Goal: Task Accomplishment & Management: Complete application form

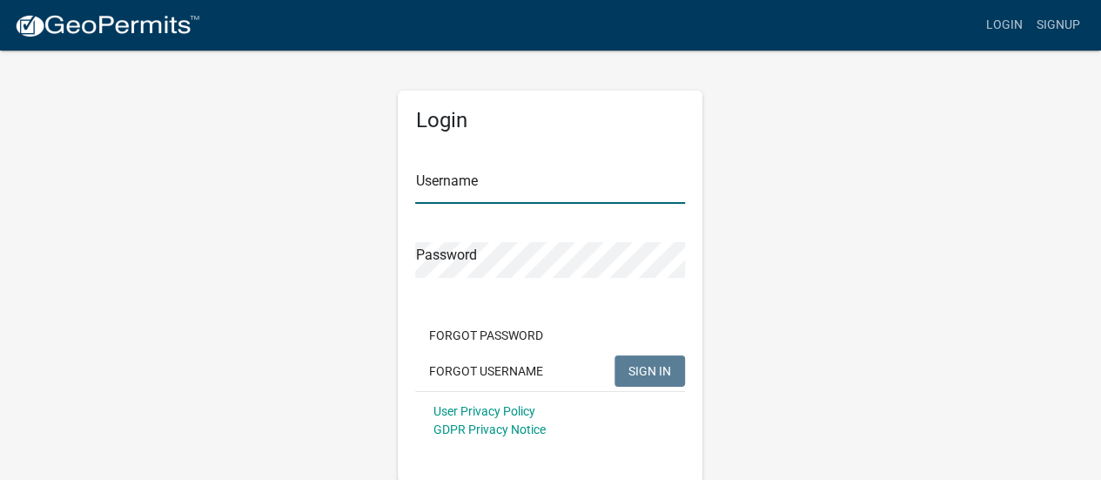
type input "Clarks9917"
click at [631, 373] on span "SIGN IN" at bounding box center [649, 370] width 43 height 14
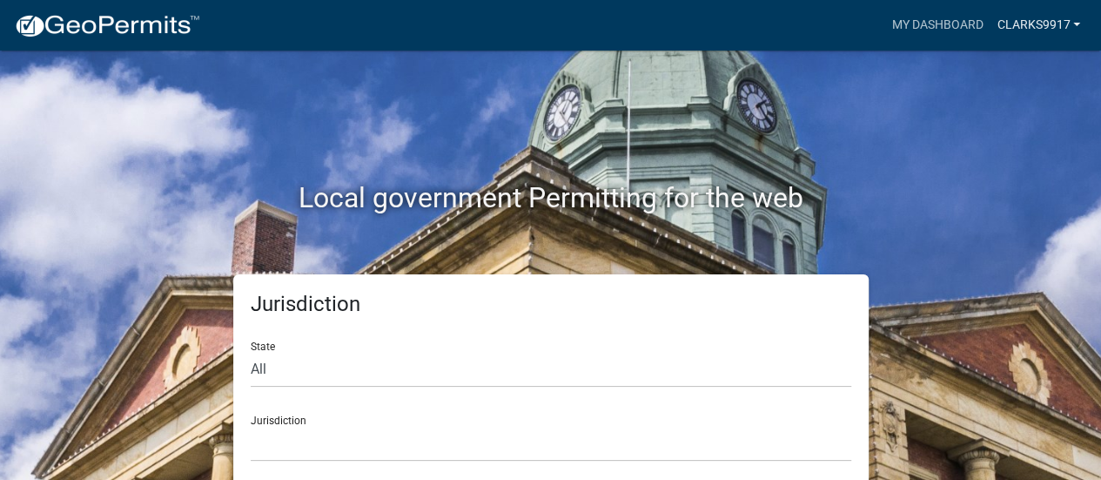
click at [1027, 22] on link "Clarks9917" at bounding box center [1038, 25] width 97 height 33
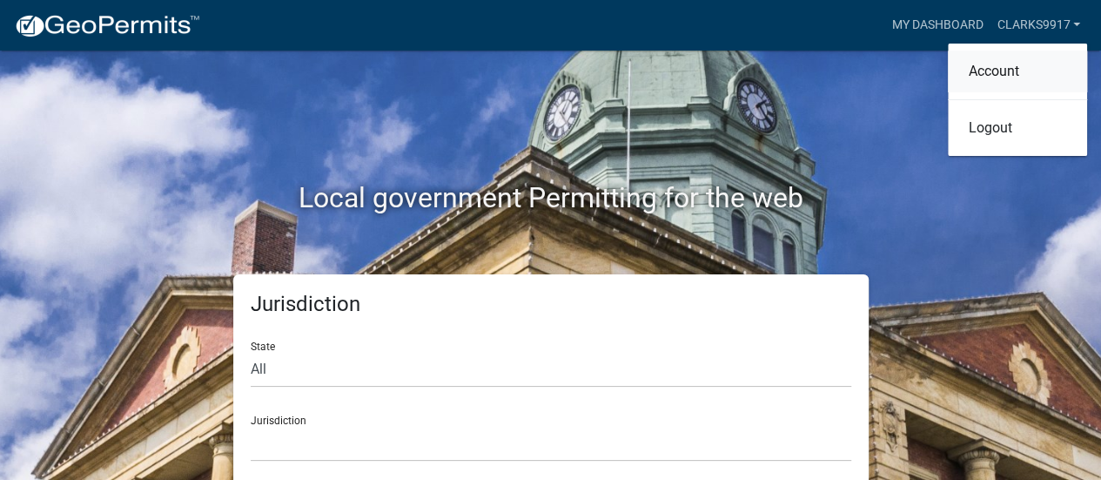
click at [999, 65] on link "Account" at bounding box center [1017, 71] width 139 height 42
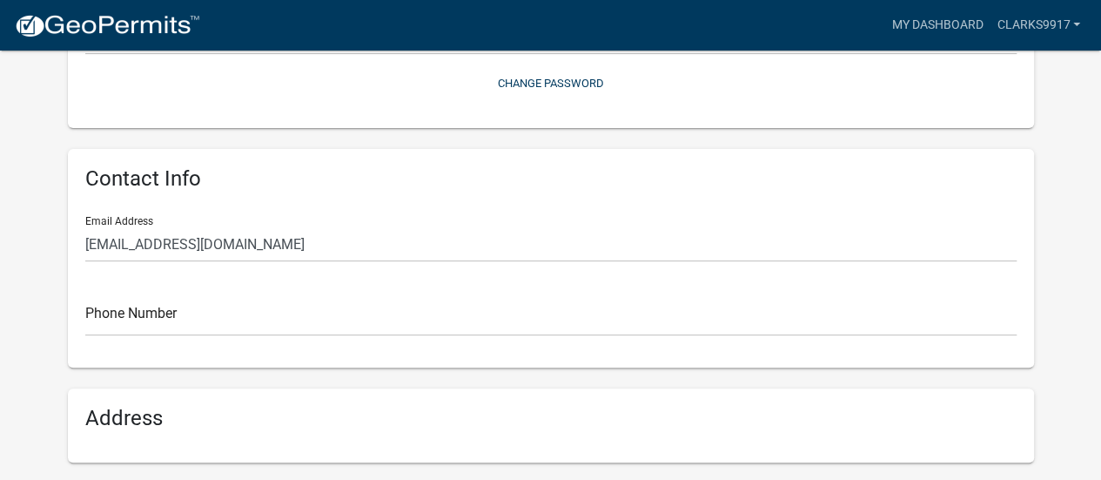
scroll to position [299, 0]
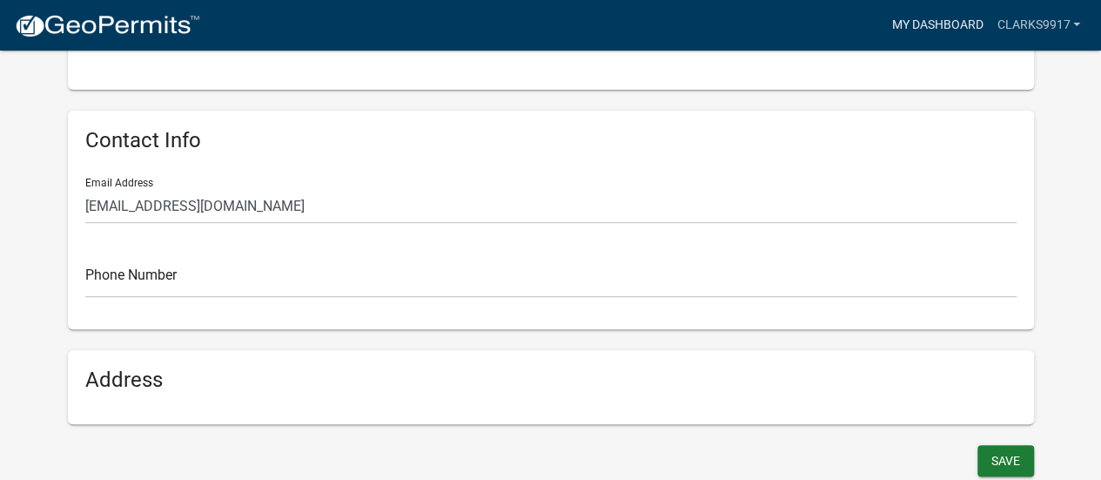
click at [924, 25] on link "My Dashboard" at bounding box center [936, 25] width 105 height 33
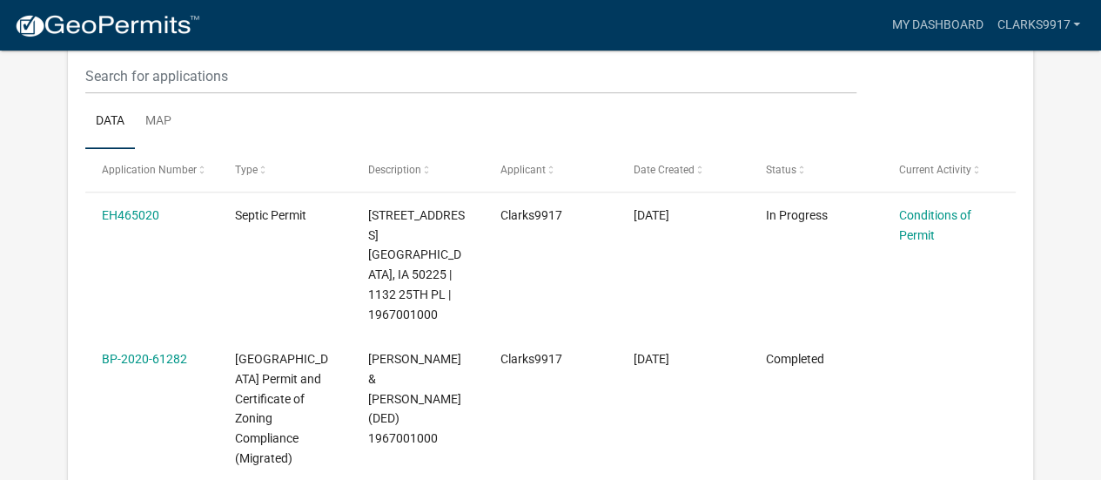
scroll to position [243, 0]
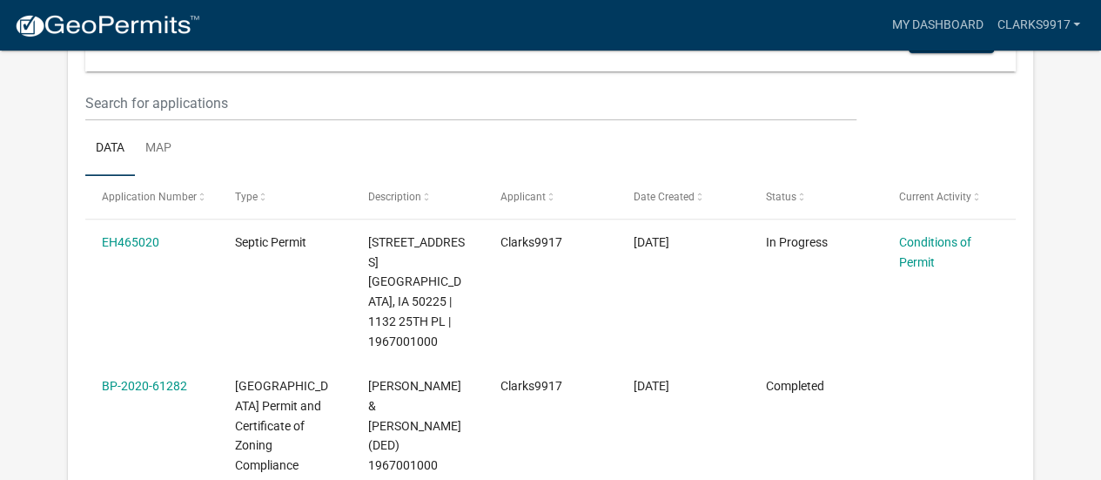
click at [917, 253] on link "Conditions of Permit" at bounding box center [935, 252] width 72 height 34
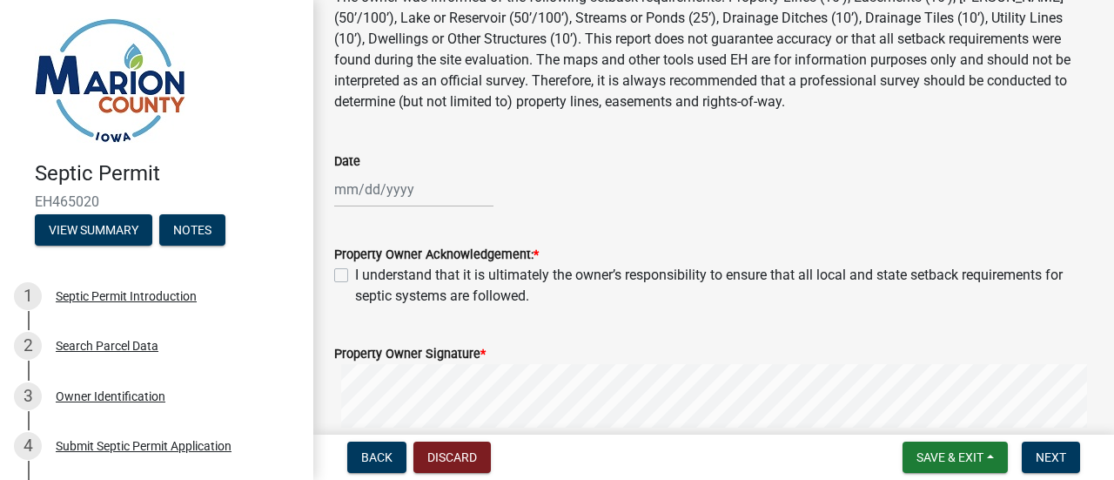
scroll to position [596, 0]
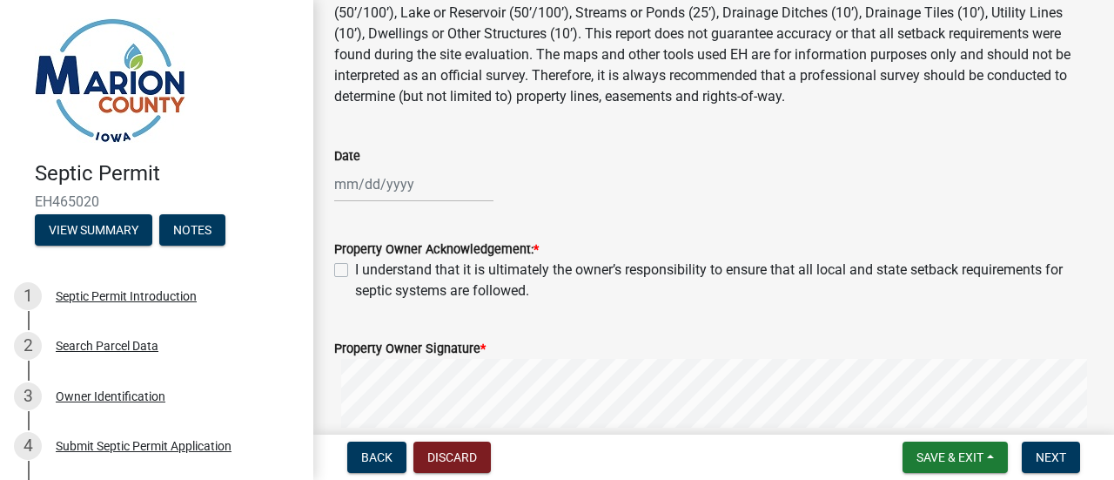
click at [370, 178] on div at bounding box center [413, 184] width 159 height 36
select select "9"
select select "2025"
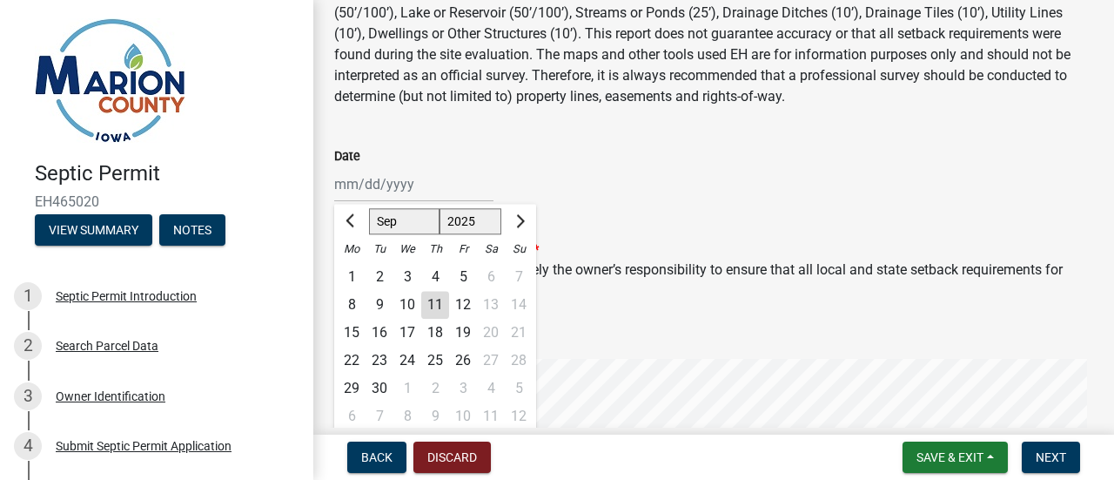
click at [435, 306] on div "11" at bounding box center [435, 305] width 28 height 28
type input "[DATE]"
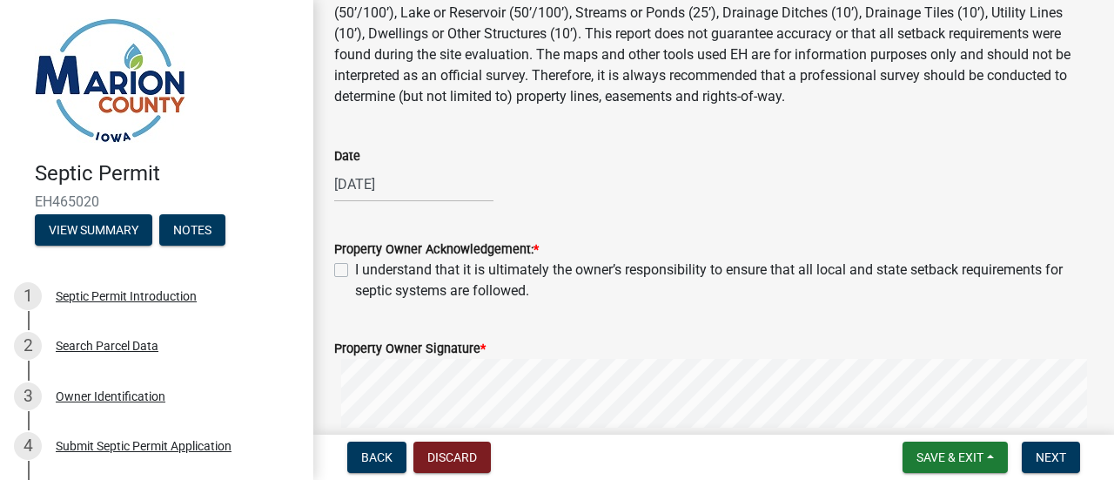
click at [332, 267] on div "Property Owner Acknowledgement: * I understand that it is ultimately the owner’…" at bounding box center [713, 260] width 785 height 84
click at [355, 269] on label "I understand that it is ultimately the owner’s responsibility to ensure that al…" at bounding box center [724, 280] width 738 height 42
click at [355, 269] on input "I understand that it is ultimately the owner’s responsibility to ensure that al…" at bounding box center [360, 264] width 11 height 11
checkbox input "true"
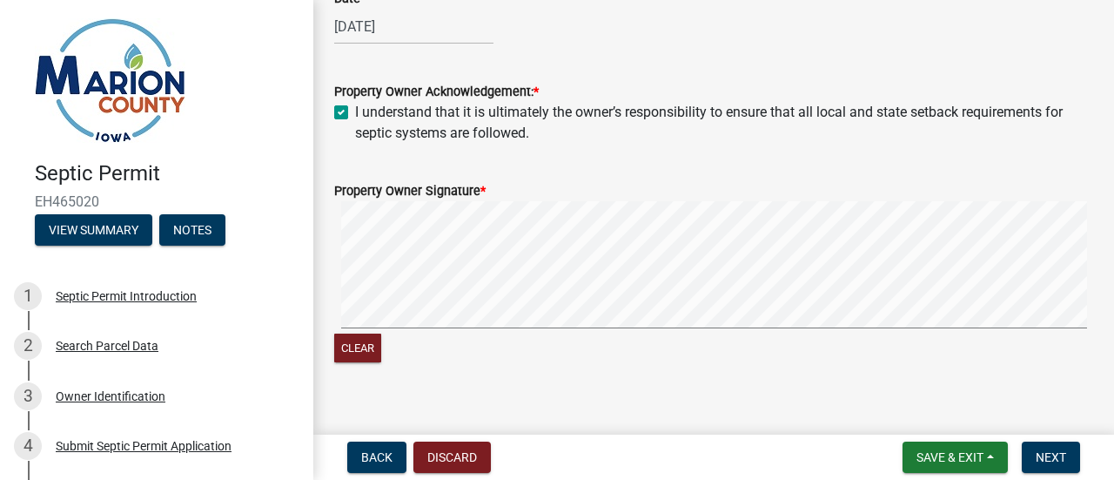
scroll to position [775, 0]
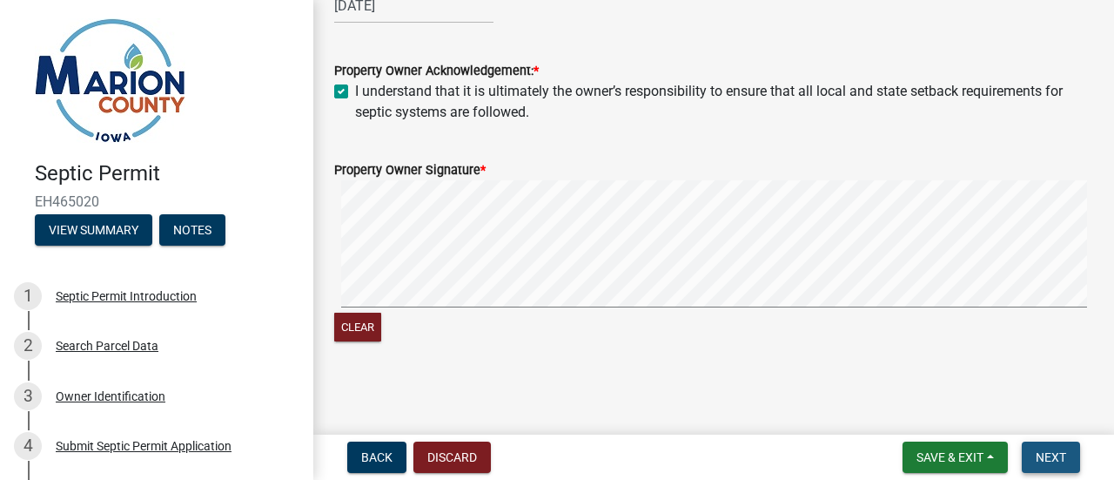
click at [1042, 447] on button "Next" at bounding box center [1051, 456] width 58 height 31
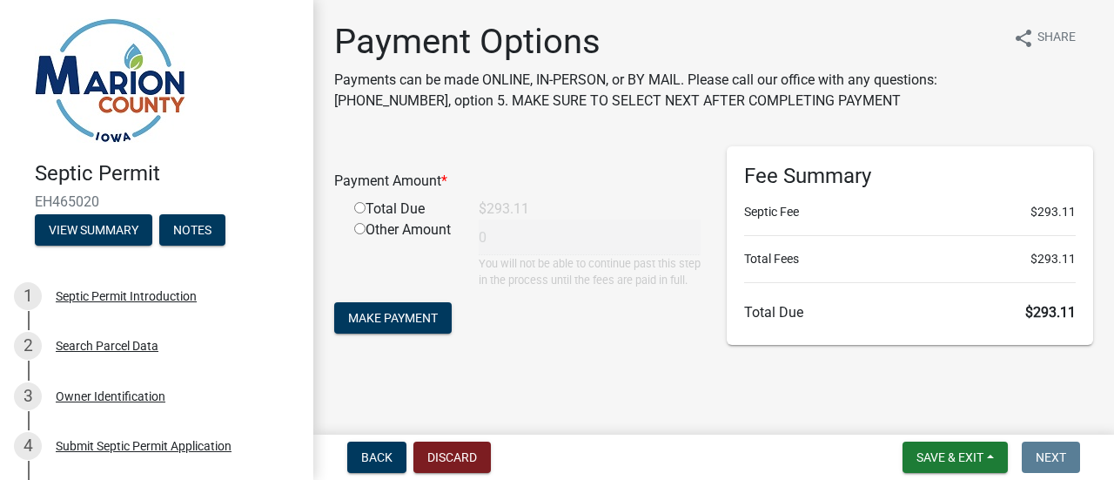
click at [360, 206] on input "radio" at bounding box center [359, 207] width 11 height 11
radio input "true"
type input "293.11"
click at [383, 325] on span "Make Payment" at bounding box center [393, 318] width 90 height 14
